Goal: Task Accomplishment & Management: Use online tool/utility

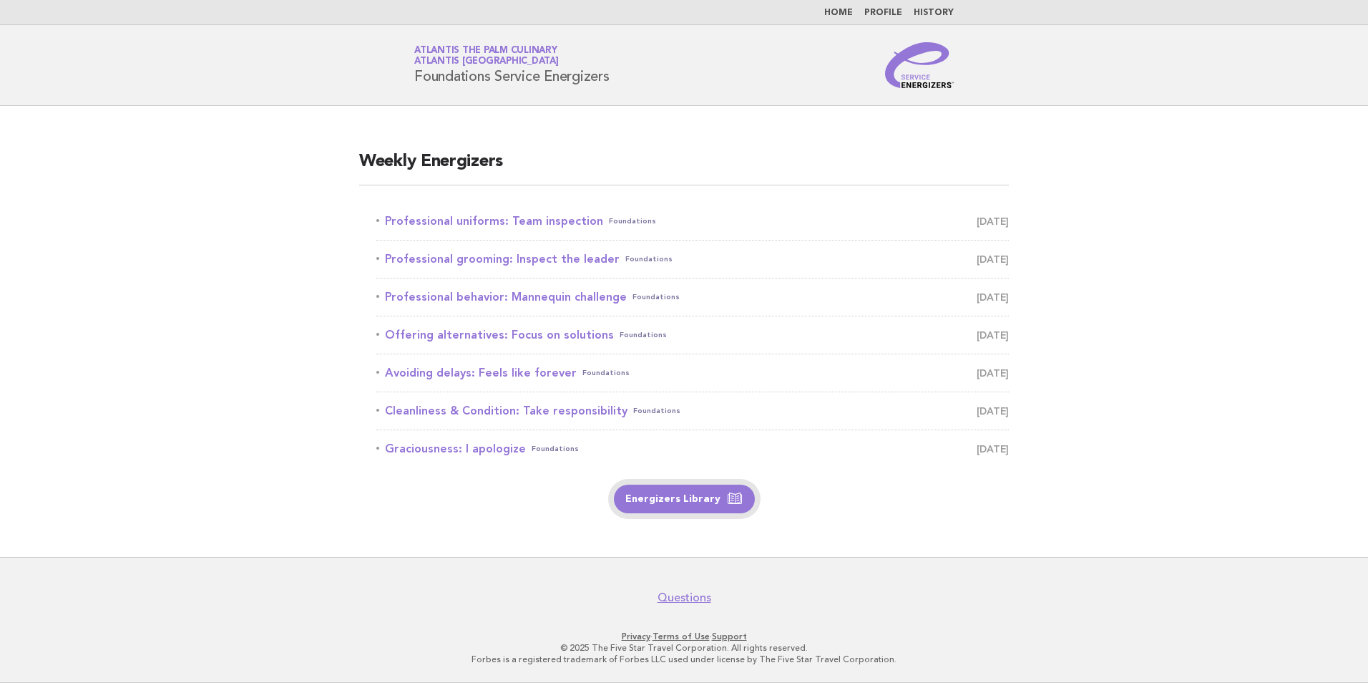
click at [661, 497] on link "Energizers Library" at bounding box center [684, 498] width 141 height 29
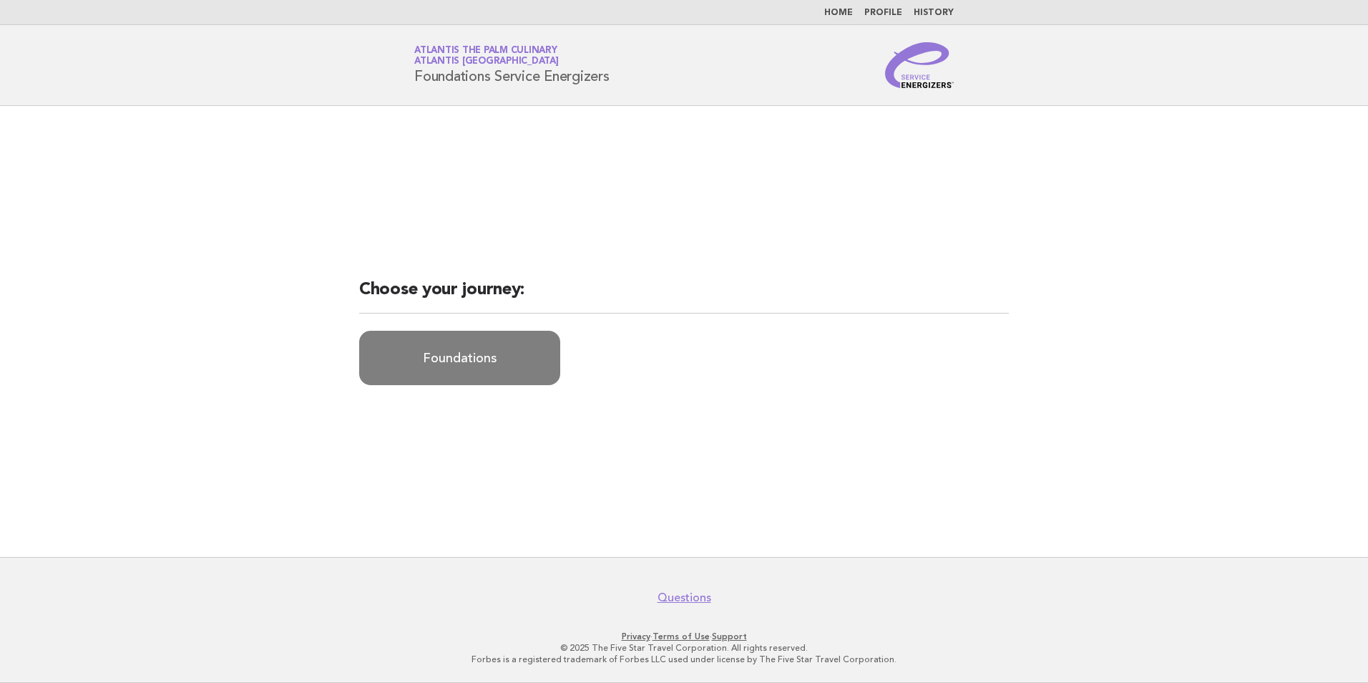
click at [464, 361] on link "Foundations" at bounding box center [459, 358] width 201 height 54
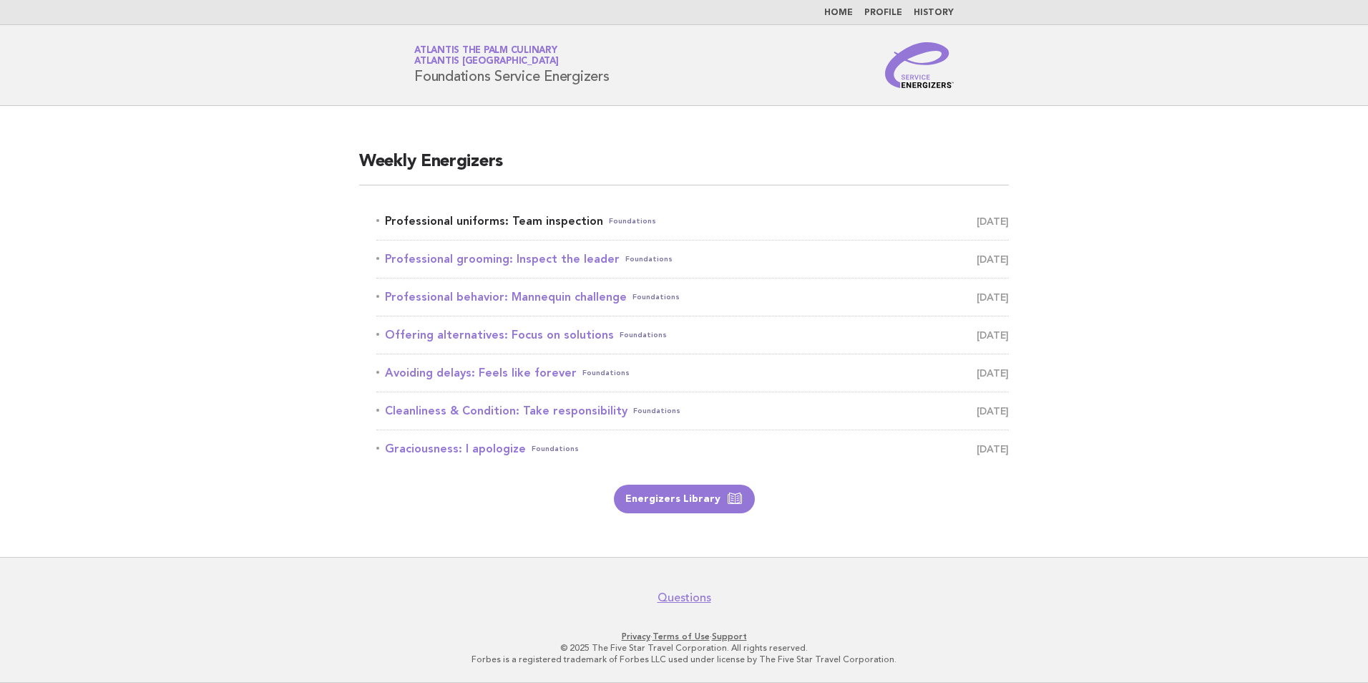
click at [550, 220] on link "Professional uniforms: Team inspection Foundations September 3" at bounding box center [692, 221] width 633 height 20
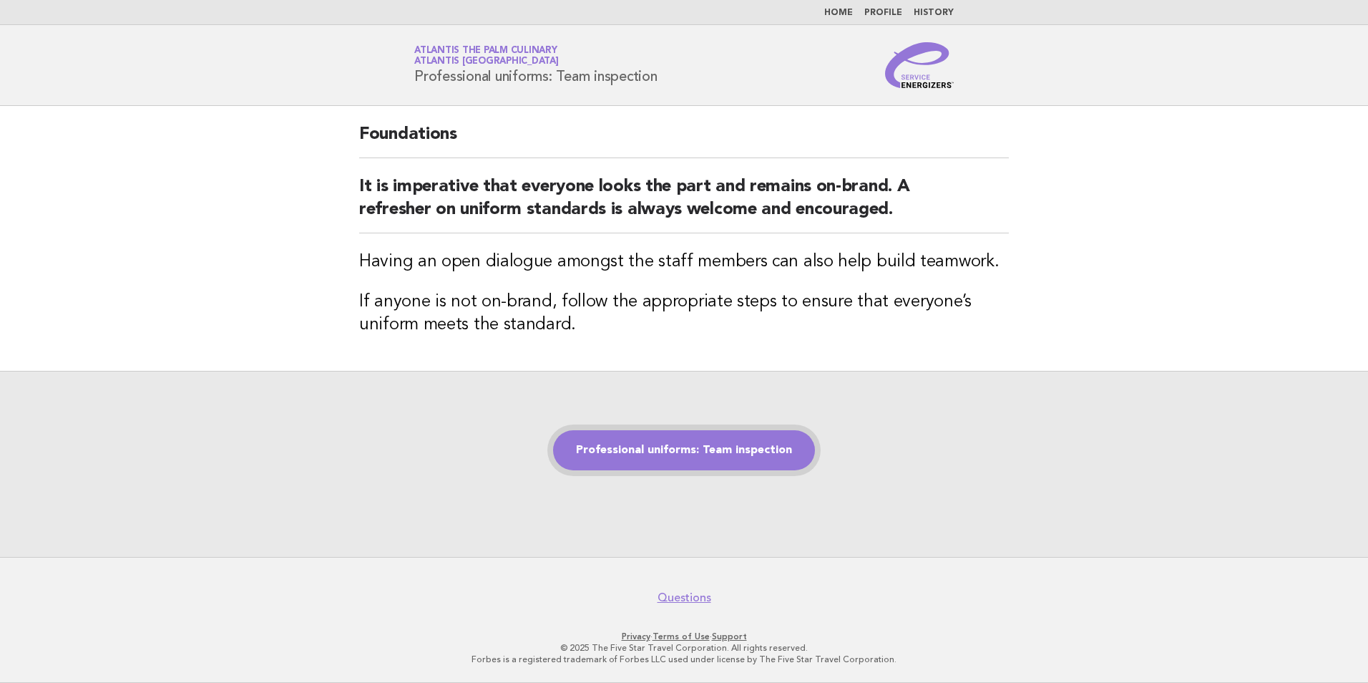
click at [634, 442] on link "Professional uniforms: Team inspection" at bounding box center [684, 450] width 262 height 40
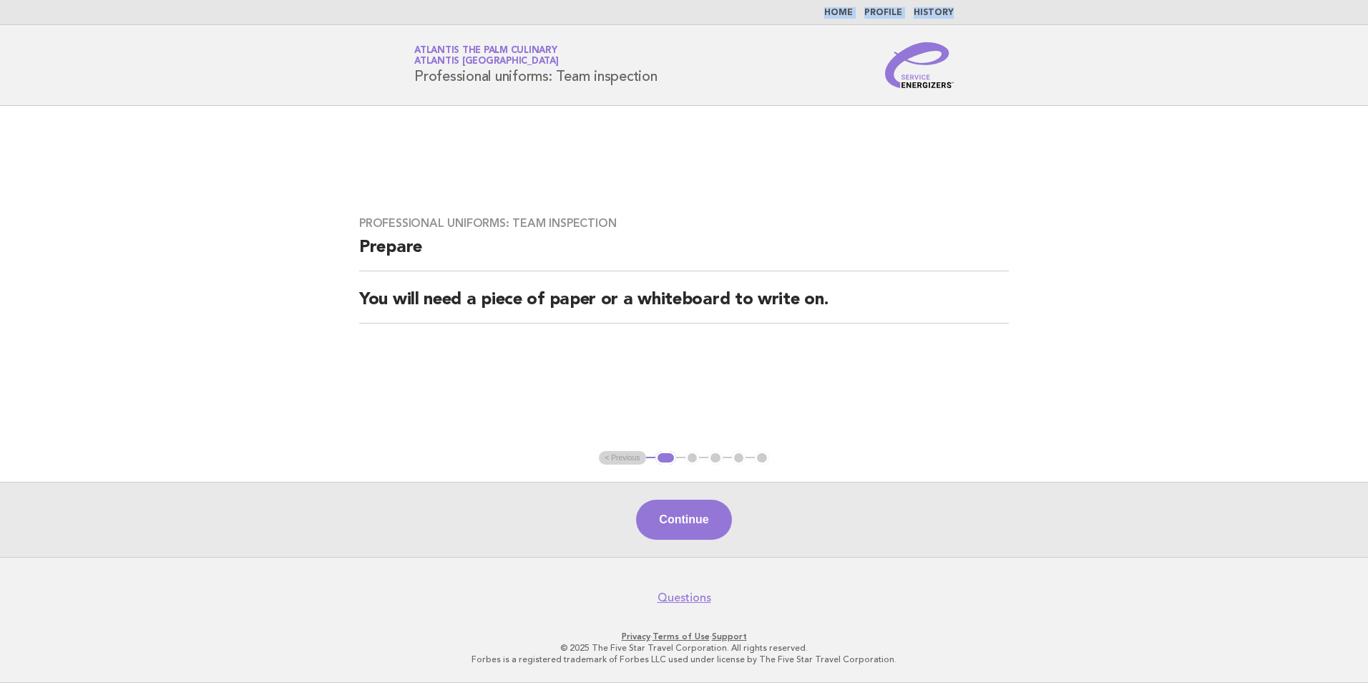
drag, startPoint x: 302, startPoint y: 9, endPoint x: 311, endPoint y: 25, distance: 18.6
click at [311, 25] on body "Home Profile History Service Energizers Atlantis The Palm Culinary Atlantis [GE…" at bounding box center [684, 341] width 1368 height 683
click at [293, 69] on header "Service Energizers Atlantis The Palm Culinary Atlantis [GEOGRAPHIC_DATA] Profes…" at bounding box center [684, 65] width 1368 height 81
click at [293, 47] on header "Service Energizers Atlantis The Palm Culinary Atlantis [GEOGRAPHIC_DATA] Profes…" at bounding box center [684, 65] width 1368 height 81
click at [327, 47] on header "Service Energizers Atlantis The Palm Culinary Atlantis [GEOGRAPHIC_DATA] Profes…" at bounding box center [684, 65] width 1368 height 81
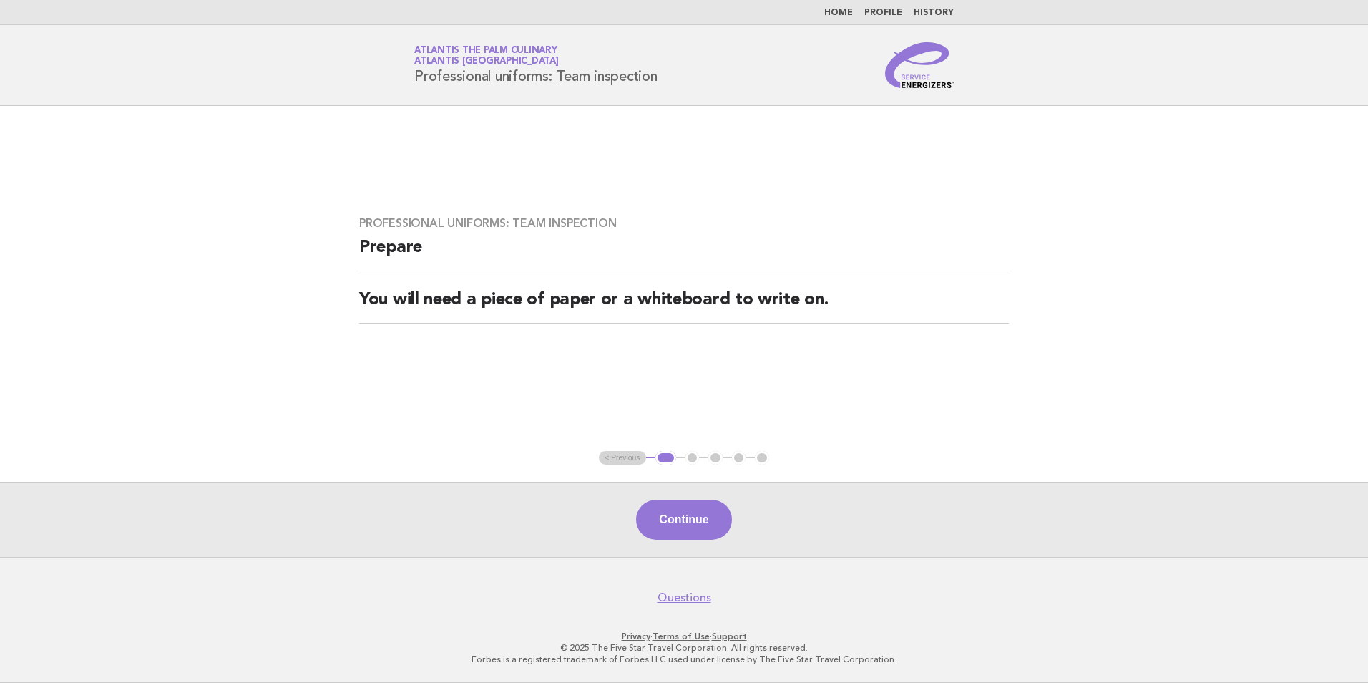
click at [285, 96] on header "Service Energizers Atlantis The Palm Culinary Atlantis [GEOGRAPHIC_DATA] Profes…" at bounding box center [684, 65] width 1368 height 81
click at [691, 522] on button "Continue" at bounding box center [683, 520] width 95 height 40
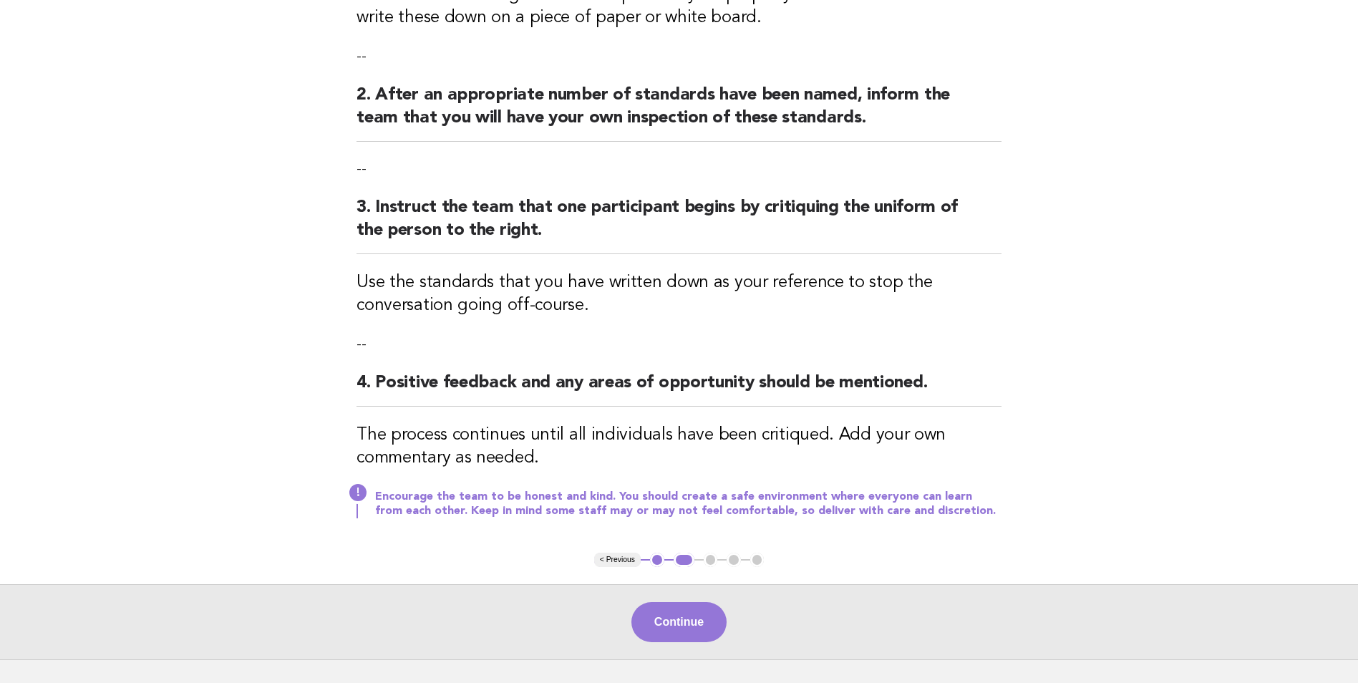
scroll to position [366, 0]
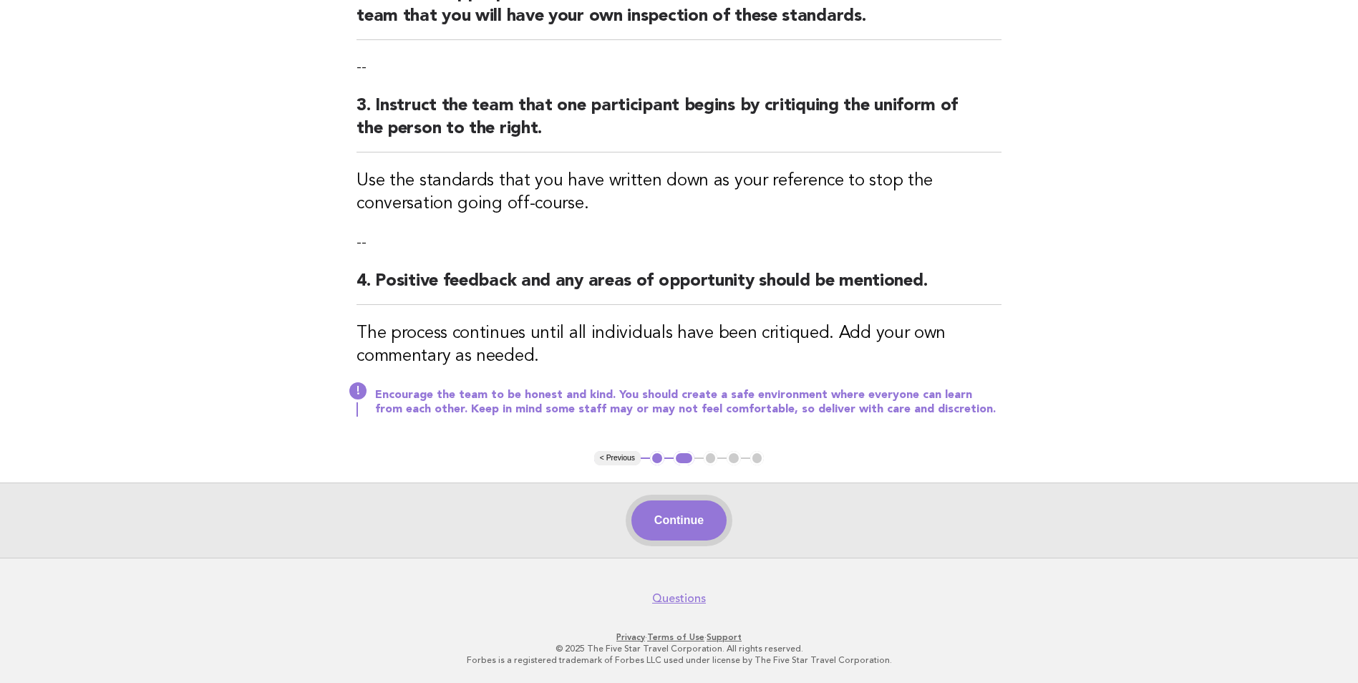
click at [683, 529] on button "Continue" at bounding box center [678, 520] width 95 height 40
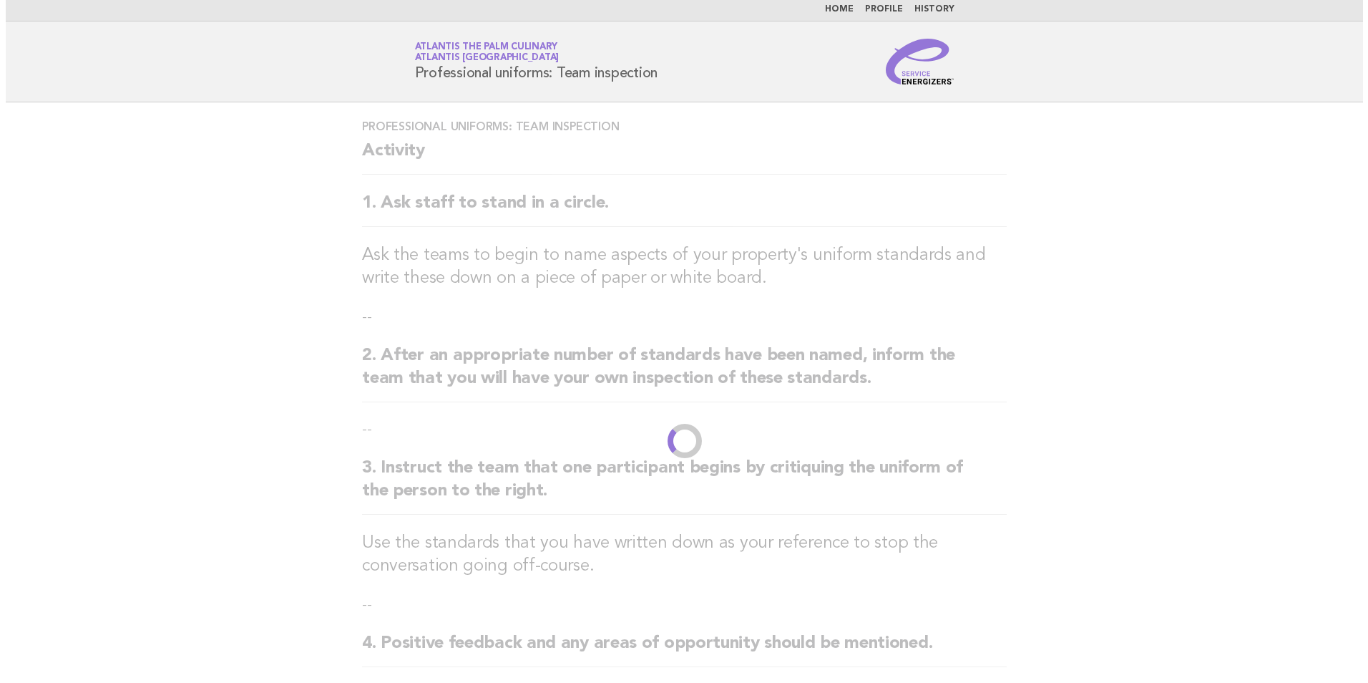
scroll to position [0, 0]
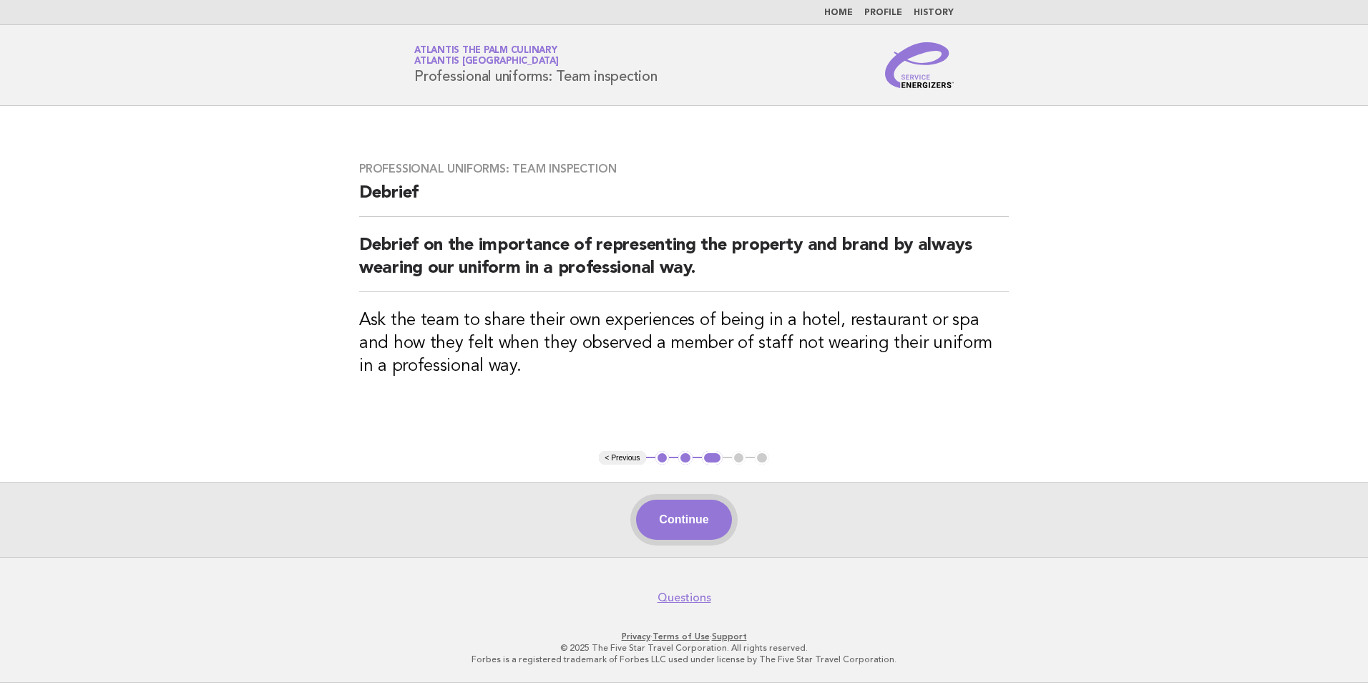
click at [688, 520] on button "Continue" at bounding box center [683, 520] width 95 height 40
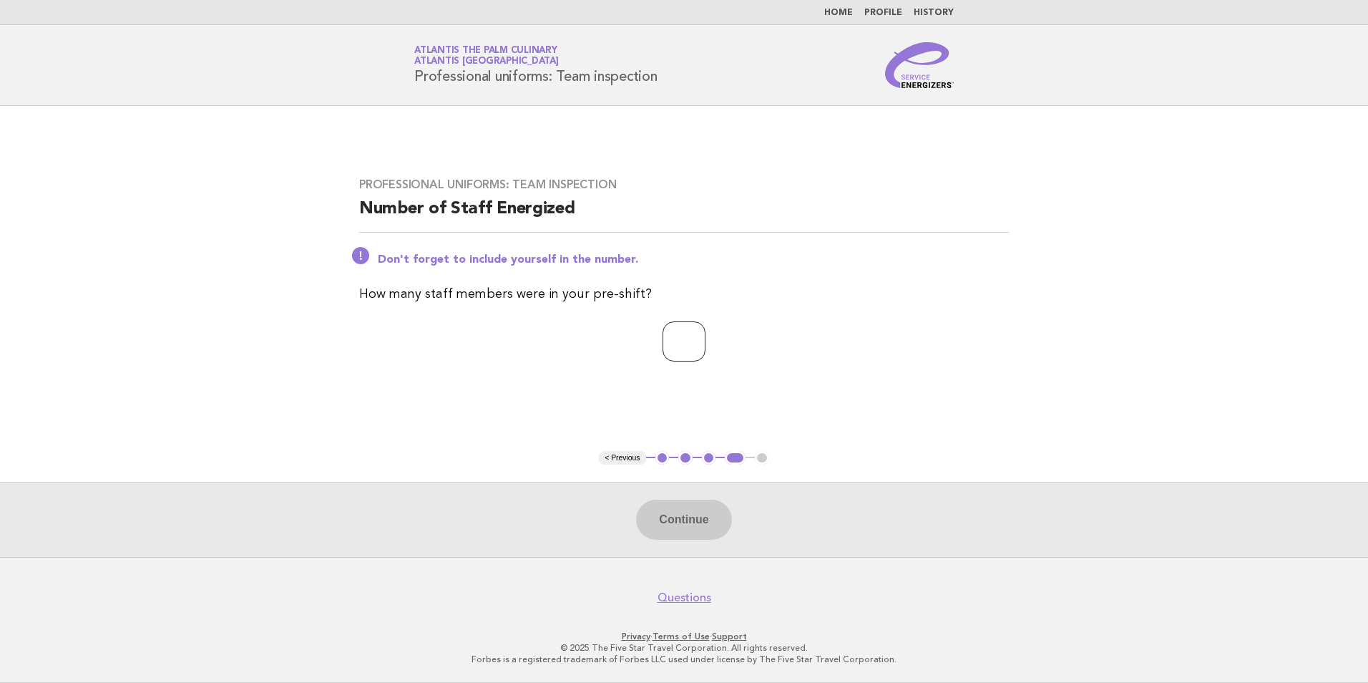
click at [706, 336] on input "*" at bounding box center [684, 341] width 43 height 40
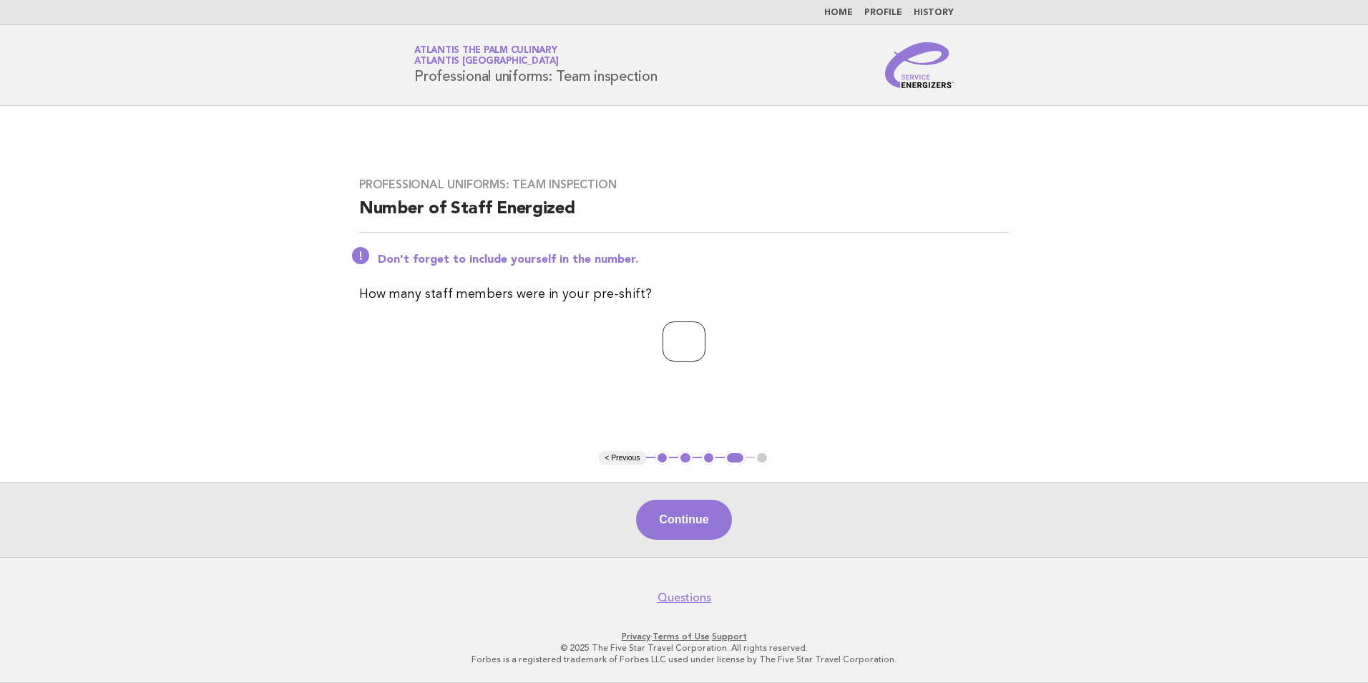
type input "*"
click at [706, 336] on input "*" at bounding box center [684, 341] width 43 height 40
click at [677, 517] on button "Continue" at bounding box center [683, 520] width 95 height 40
